Goal: Information Seeking & Learning: Check status

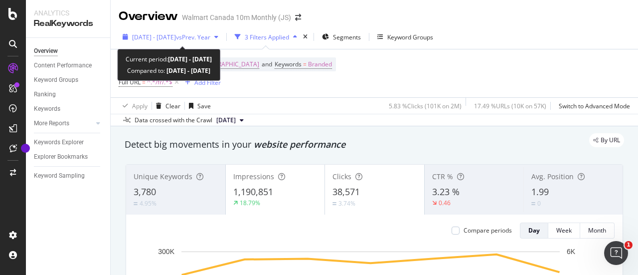
click at [202, 36] on span "vs Prev. Year" at bounding box center [193, 37] width 34 height 8
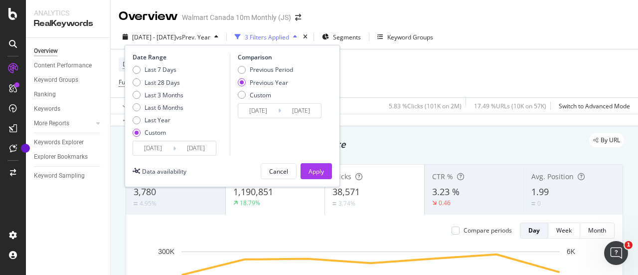
click at [175, 147] on icon at bounding box center [174, 148] width 3 height 9
click at [157, 147] on input "[DATE]" at bounding box center [153, 148] width 40 height 14
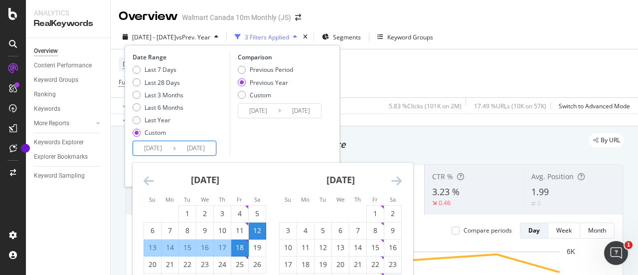
scroll to position [85, 0]
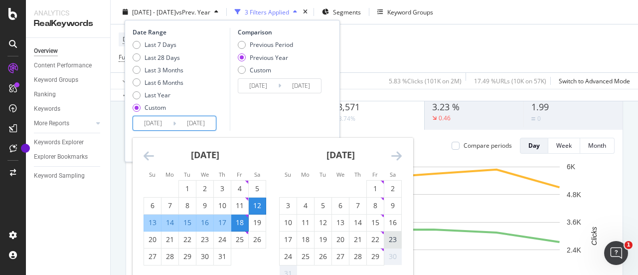
click at [396, 234] on div "23" at bounding box center [393, 239] width 17 height 10
type input "[DATE]"
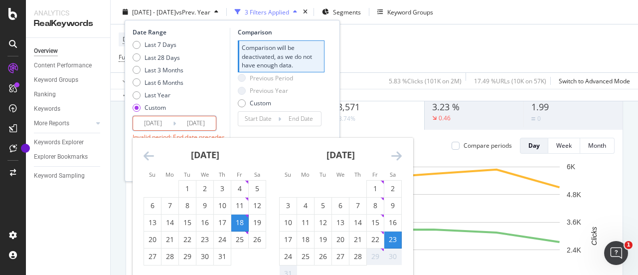
click at [245, 220] on div "18" at bounding box center [239, 222] width 17 height 10
type input "[DATE]"
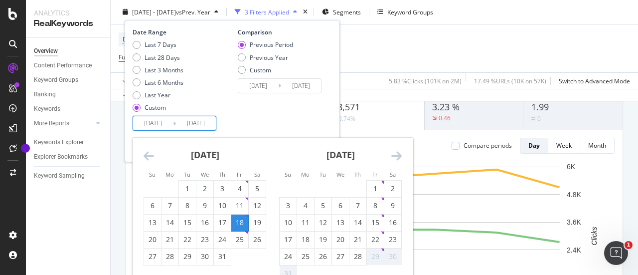
click at [155, 123] on input "[DATE]" at bounding box center [153, 123] width 40 height 14
click at [167, 123] on input "[DATE]" at bounding box center [153, 123] width 40 height 14
click at [184, 121] on input "[DATE]" at bounding box center [196, 123] width 40 height 14
click at [394, 235] on div "23" at bounding box center [393, 239] width 17 height 10
type input "[DATE]"
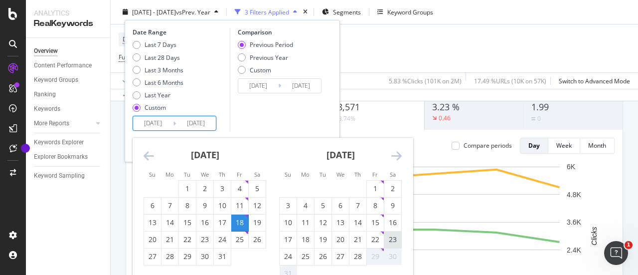
type input "[DATE]"
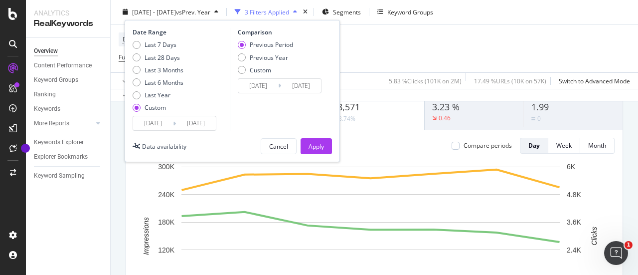
click at [158, 124] on input "[DATE]" at bounding box center [153, 123] width 40 height 14
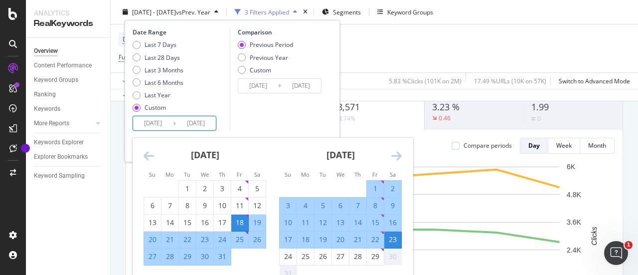
click at [389, 237] on div "23" at bounding box center [393, 239] width 17 height 10
type input "[DATE]"
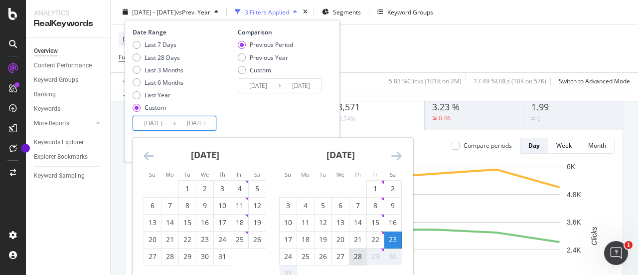
click at [357, 255] on div "28" at bounding box center [358, 256] width 17 height 10
type input "[DATE]"
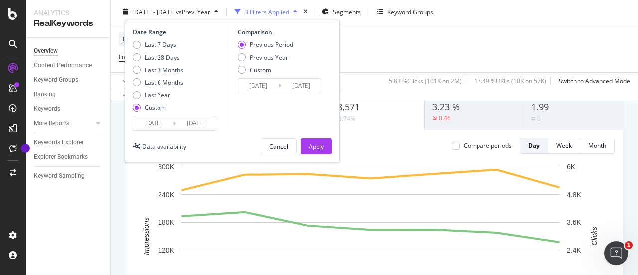
click at [192, 124] on input "[DATE]" at bounding box center [196, 123] width 40 height 14
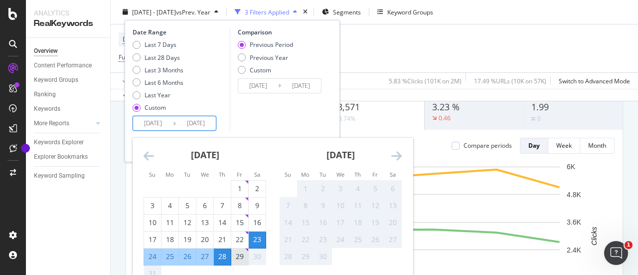
click at [238, 259] on div "29" at bounding box center [239, 256] width 17 height 10
type input "[DATE]"
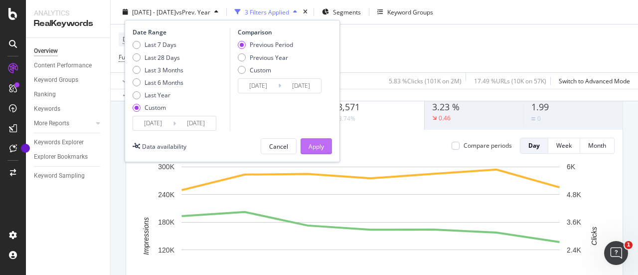
click at [320, 149] on div "Apply" at bounding box center [316, 146] width 15 height 8
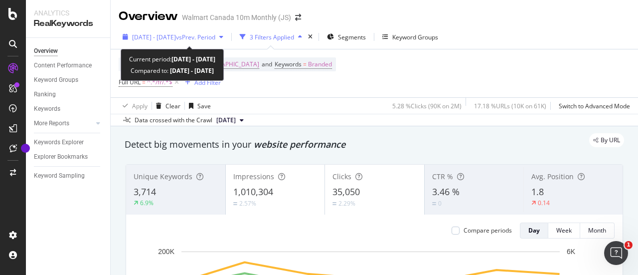
click at [215, 36] on span "vs Prev. Period" at bounding box center [195, 37] width 39 height 8
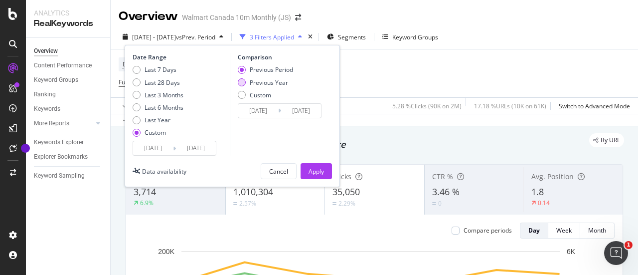
click at [240, 82] on div "Previous Year" at bounding box center [242, 82] width 8 height 8
type input "[DATE]"
click at [315, 173] on div "Apply" at bounding box center [316, 171] width 15 height 8
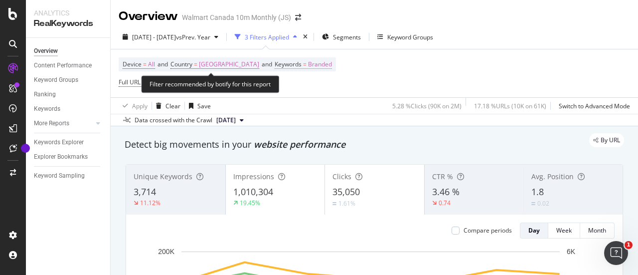
click at [308, 69] on span "Branded" at bounding box center [320, 64] width 24 height 14
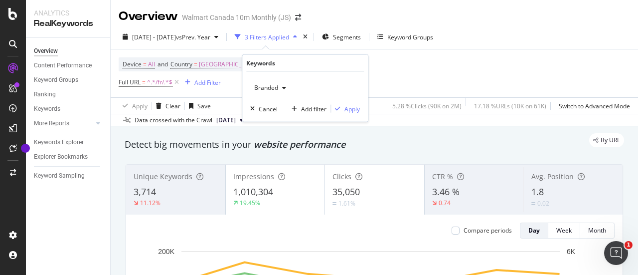
click at [281, 85] on div "button" at bounding box center [284, 88] width 12 height 6
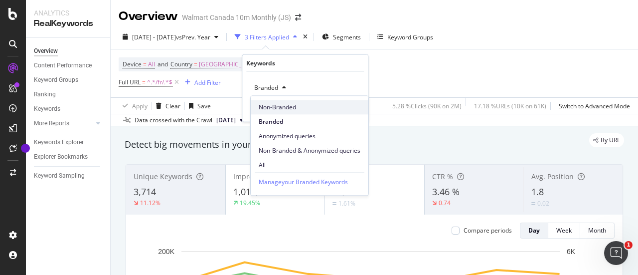
click at [283, 110] on span "Non-Branded" at bounding box center [310, 107] width 102 height 9
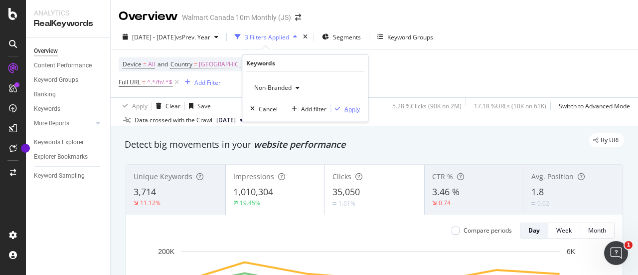
click at [342, 106] on div "button" at bounding box center [337, 109] width 13 height 6
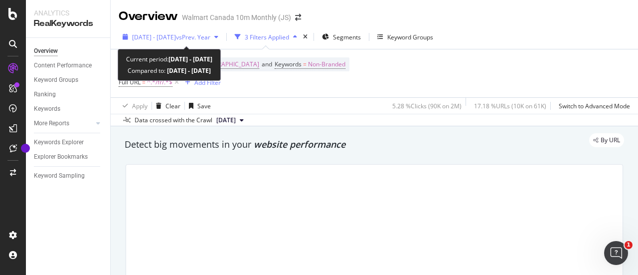
click at [211, 39] on span "vs Prev. Year" at bounding box center [193, 37] width 34 height 8
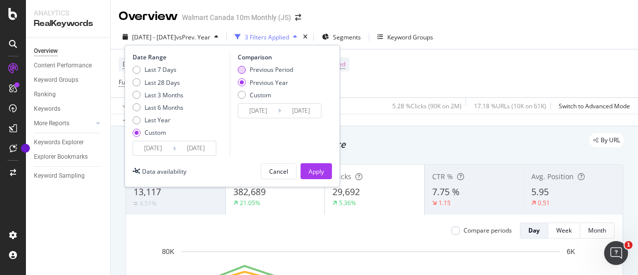
click at [243, 70] on div "Previous Period" at bounding box center [242, 70] width 8 height 8
type input "[DATE]"
click at [313, 171] on div "Apply" at bounding box center [316, 171] width 15 height 8
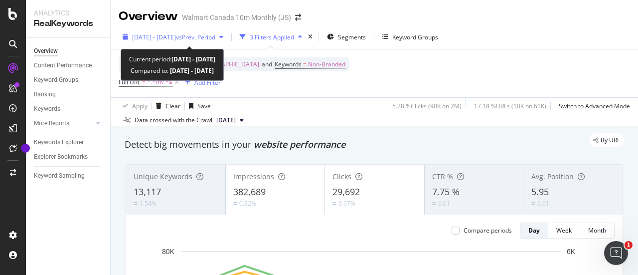
click at [227, 37] on div "button" at bounding box center [221, 37] width 12 height 6
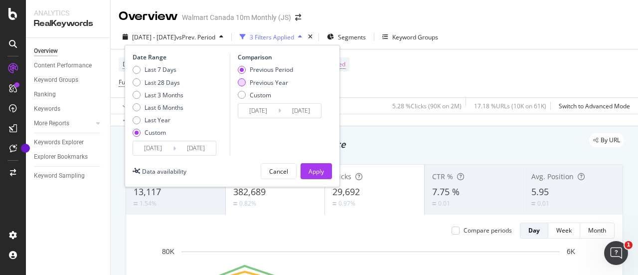
click at [244, 81] on div "Previous Year" at bounding box center [242, 82] width 8 height 8
type input "[DATE]"
click at [322, 167] on div "Apply" at bounding box center [316, 171] width 15 height 8
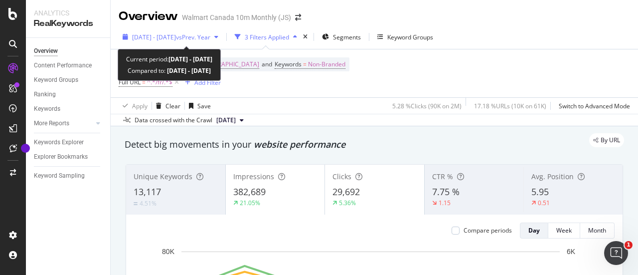
click at [211, 39] on span "vs Prev. Year" at bounding box center [193, 37] width 34 height 8
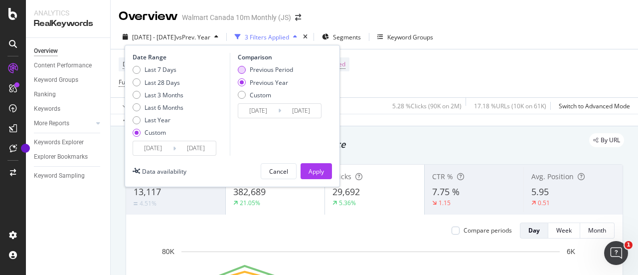
click at [240, 69] on div "Previous Period" at bounding box center [242, 70] width 8 height 8
type input "[DATE]"
click at [321, 168] on div "Apply" at bounding box center [316, 171] width 15 height 8
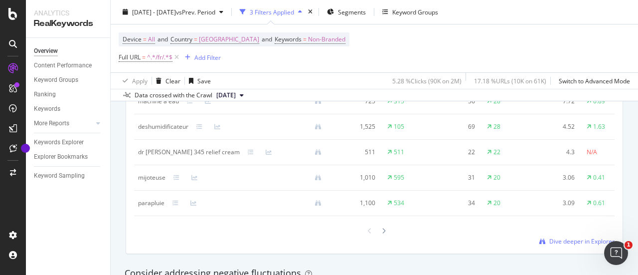
scroll to position [963, 0]
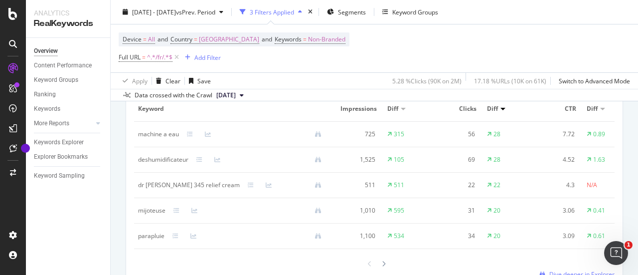
click at [340, 46] on div "Device = All and Country = [GEOGRAPHIC_DATA] and Keywords = Non-Branded Full UR…" at bounding box center [375, 48] width 512 height 48
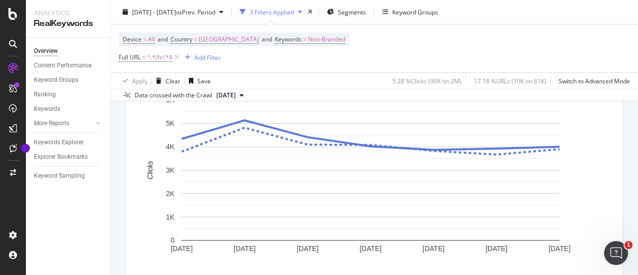
scroll to position [470, 0]
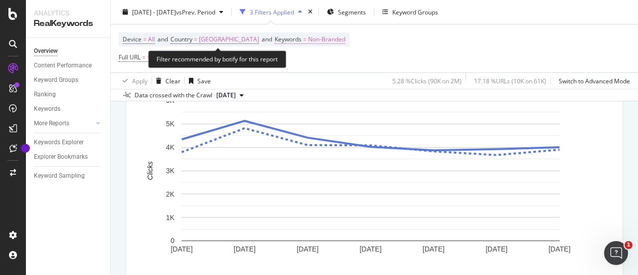
click at [308, 36] on span "Non-Branded" at bounding box center [326, 39] width 37 height 14
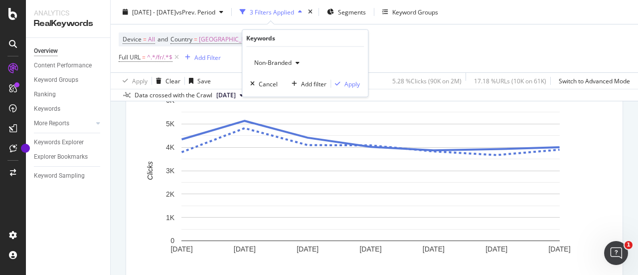
click at [287, 59] on span "Non-Branded" at bounding box center [270, 62] width 41 height 8
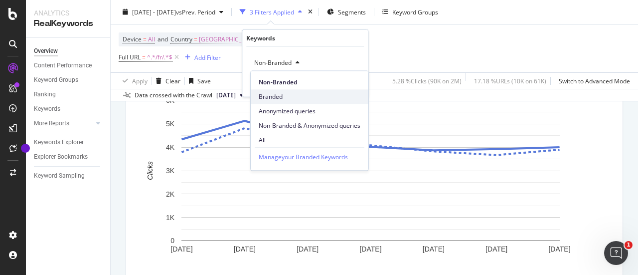
click at [279, 91] on div "Branded" at bounding box center [310, 96] width 118 height 14
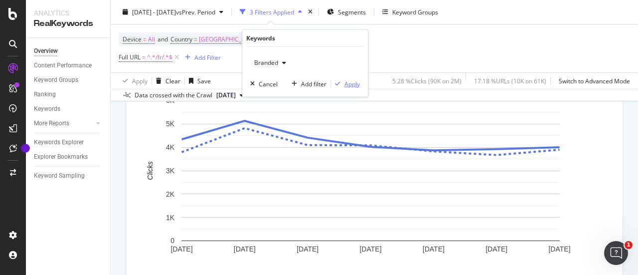
click at [346, 81] on div "Apply" at bounding box center [352, 83] width 15 height 8
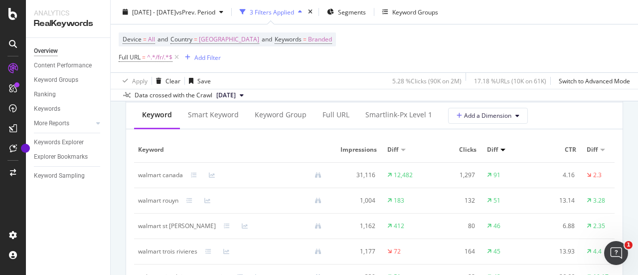
scroll to position [921, 0]
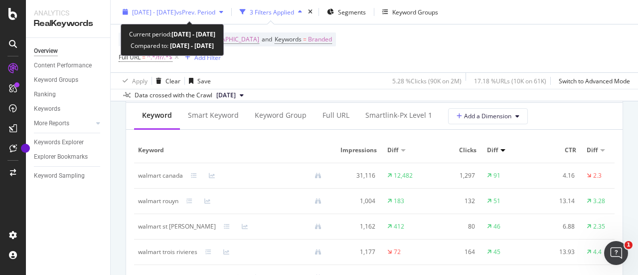
click at [215, 12] on span "vs Prev. Period" at bounding box center [195, 11] width 39 height 8
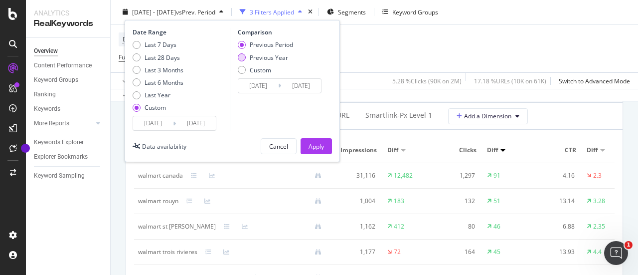
click at [239, 60] on div "Previous Year" at bounding box center [242, 57] width 8 height 8
type input "[DATE]"
click at [317, 144] on div "Apply" at bounding box center [316, 146] width 15 height 8
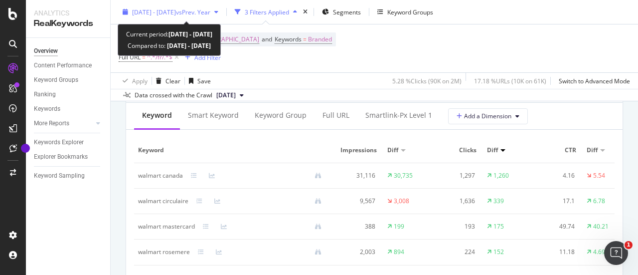
click at [211, 7] on span "vs Prev. Year" at bounding box center [193, 11] width 34 height 8
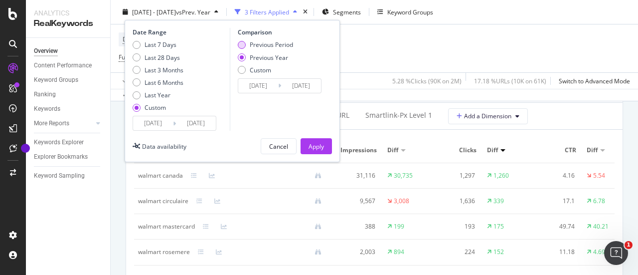
click at [241, 42] on div "Previous Period" at bounding box center [242, 45] width 8 height 8
type input "[DATE]"
click at [315, 142] on div "Apply" at bounding box center [316, 146] width 15 height 8
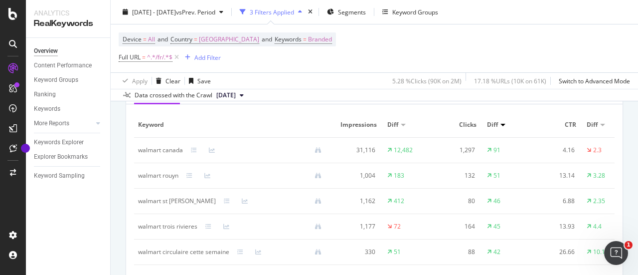
scroll to position [947, 0]
